Goal: Task Accomplishment & Management: Manage account settings

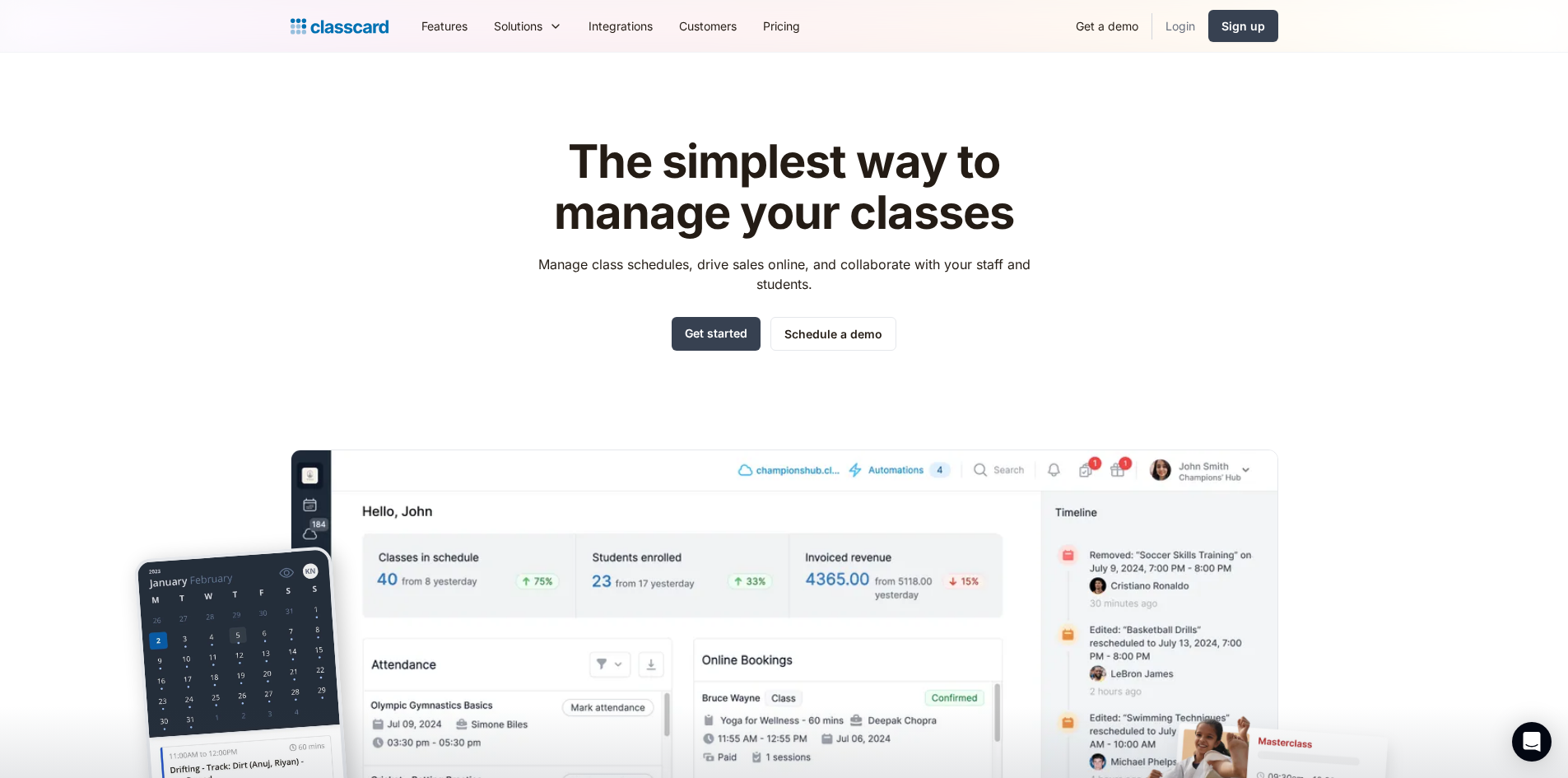
click at [1172, 25] on link "Login" at bounding box center [1181, 26] width 56 height 37
click at [1166, 19] on link "Login" at bounding box center [1181, 26] width 56 height 37
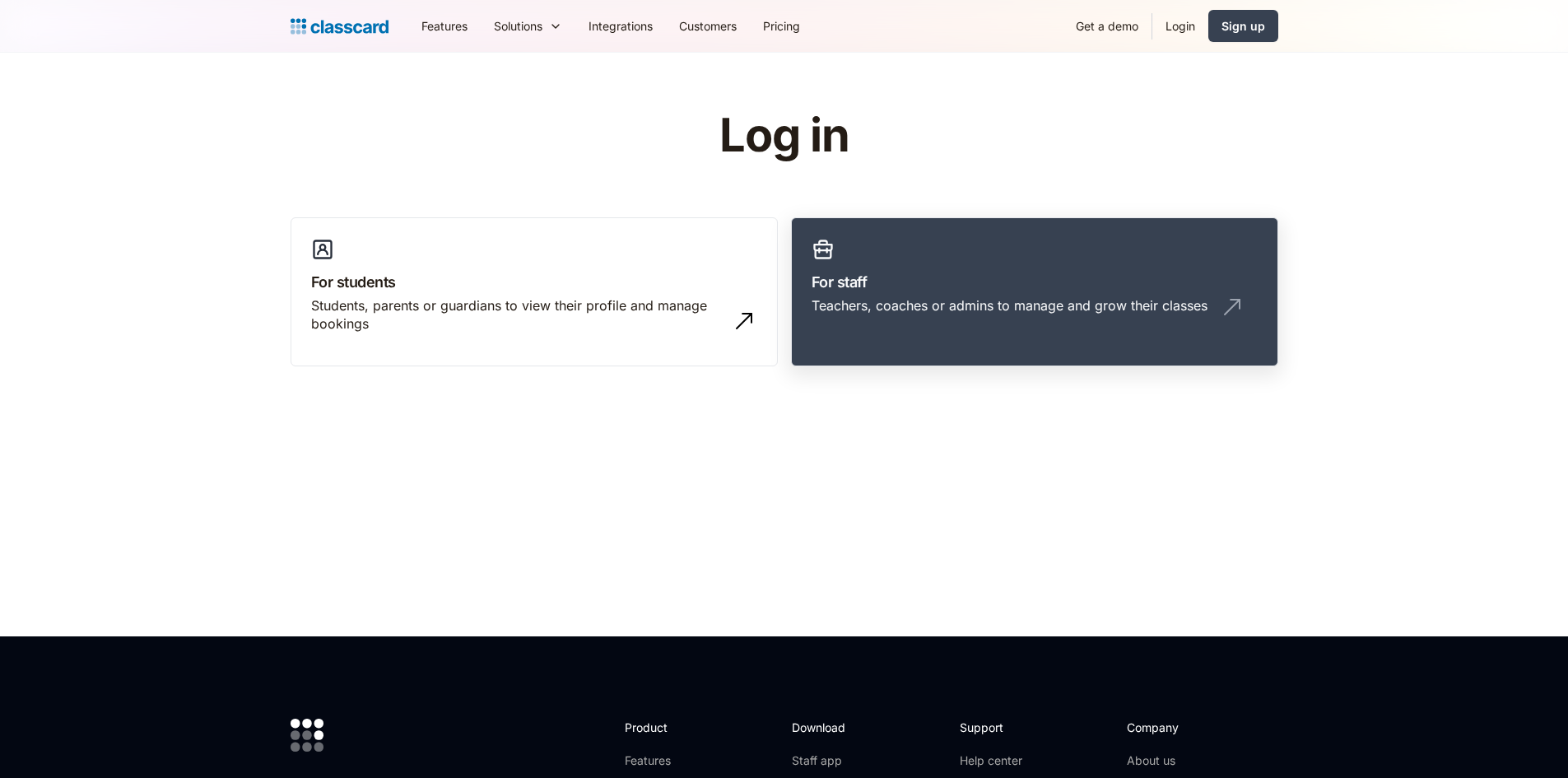
click at [973, 277] on h3 "For staff" at bounding box center [1035, 282] width 446 height 22
